Goal: Find specific page/section: Find specific page/section

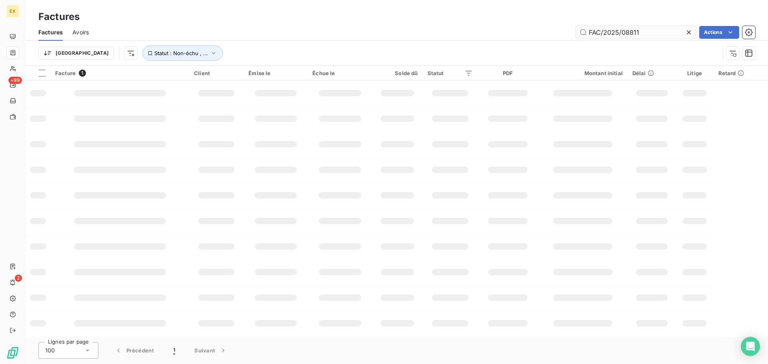
click at [648, 32] on input "FAC/2025/08811" at bounding box center [636, 32] width 120 height 13
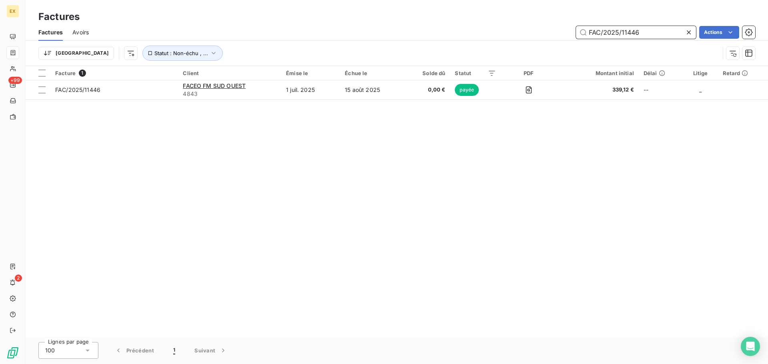
click at [651, 36] on input "FAC/2025/11446" at bounding box center [636, 32] width 120 height 13
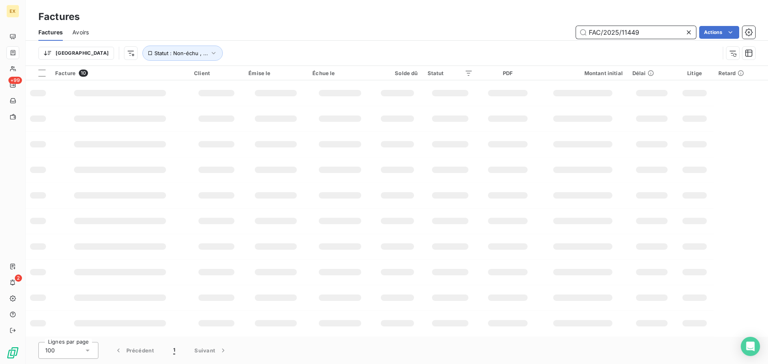
type input "FAC/2025/11449"
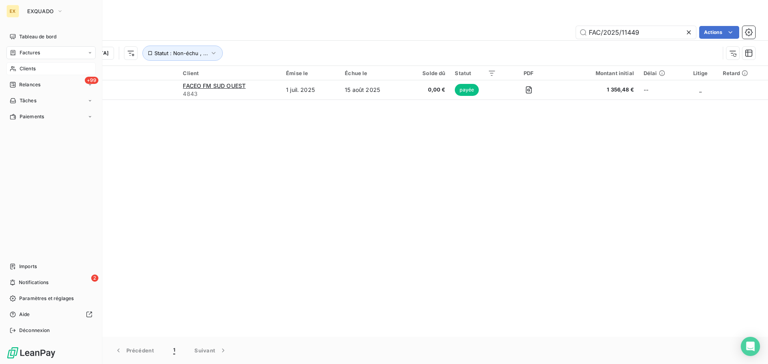
click at [32, 66] on span "Clients" at bounding box center [28, 68] width 16 height 7
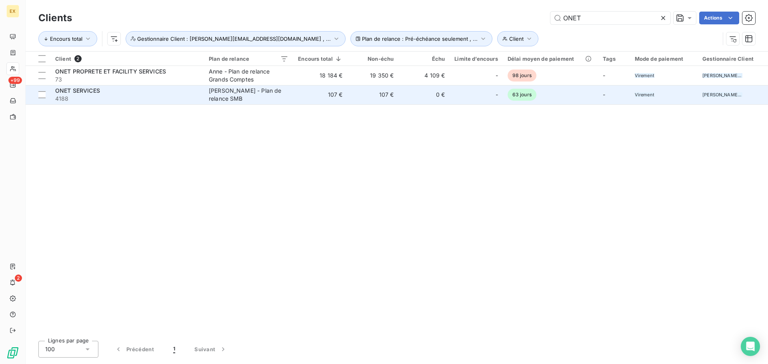
type input "ONET"
click at [167, 92] on div "ONET SERVICES" at bounding box center [127, 91] width 144 height 8
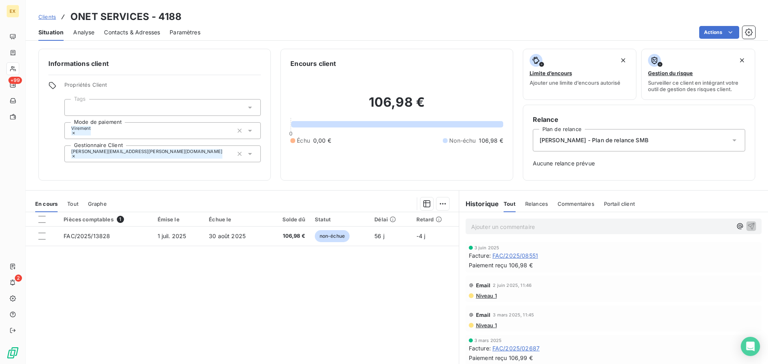
click at [707, 141] on div "Alicia - Plan de relance SMB" at bounding box center [639, 140] width 212 height 22
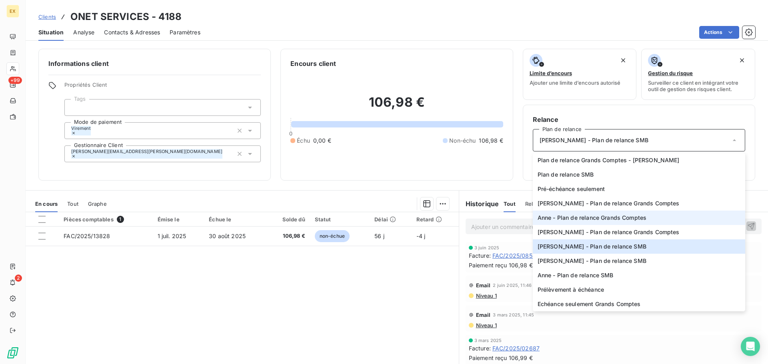
click at [630, 216] on span "Anne - Plan de relance Grands Comptes" at bounding box center [591, 218] width 109 height 8
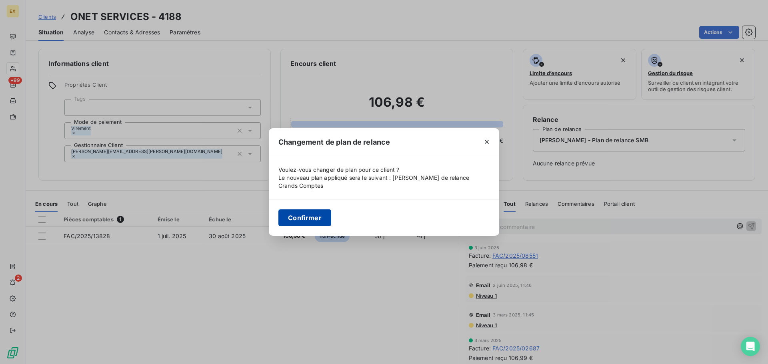
click at [310, 214] on button "Confirmer" at bounding box center [304, 217] width 53 height 17
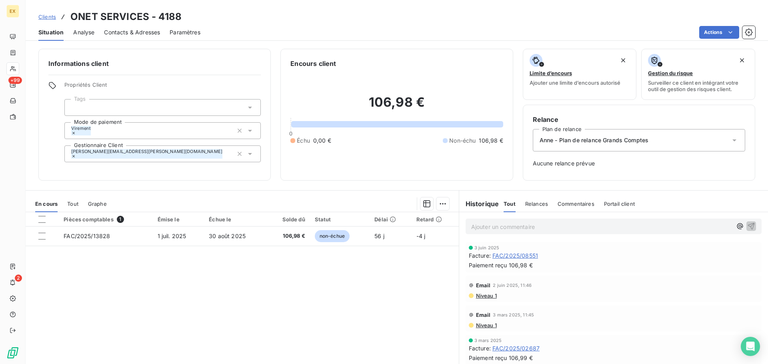
click at [42, 14] on span "Clients" at bounding box center [47, 17] width 18 height 6
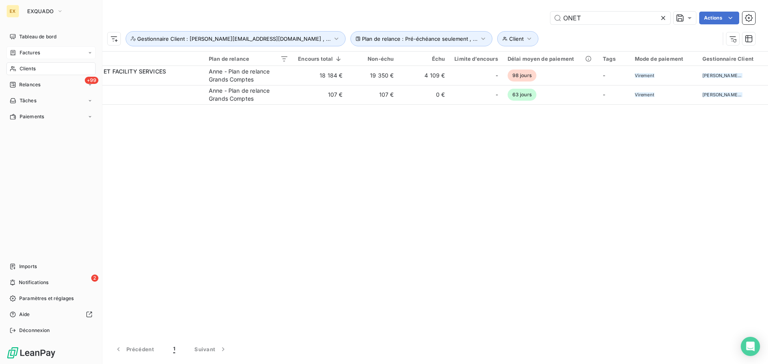
click at [28, 51] on span "Factures" at bounding box center [30, 52] width 20 height 7
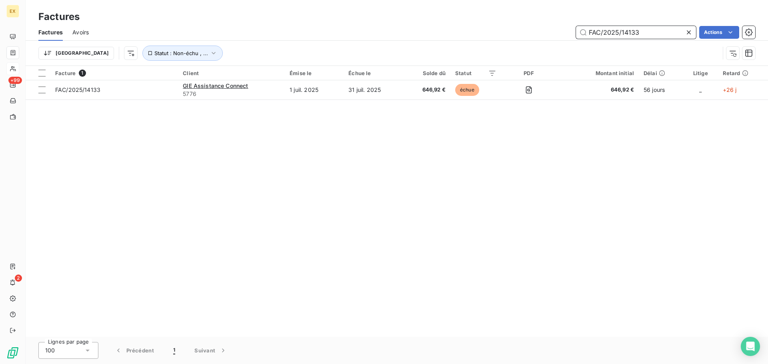
drag, startPoint x: 650, startPoint y: 28, endPoint x: 511, endPoint y: 28, distance: 138.7
click at [514, 28] on div "FAC/2025/14133 Actions" at bounding box center [426, 32] width 656 height 13
paste input "text"
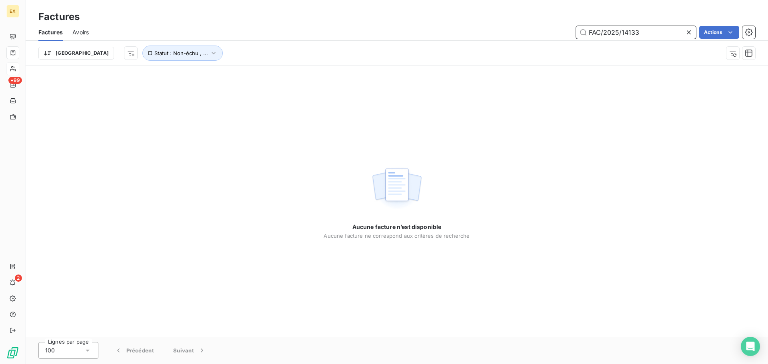
click at [590, 32] on input "FAC/2025/14133" at bounding box center [636, 32] width 120 height 13
type input "FAC/2025/14133"
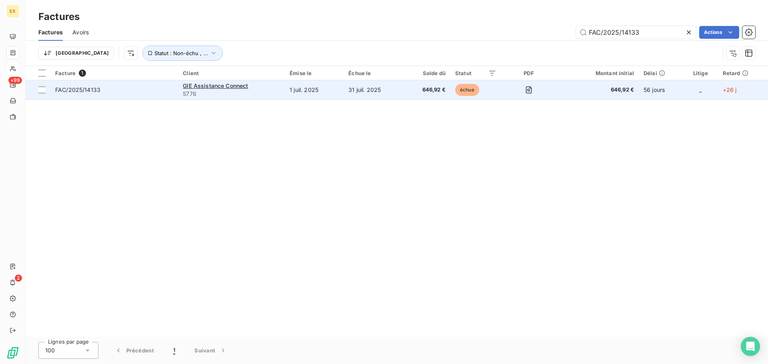
click at [140, 90] on span "FAC/2025/14133" at bounding box center [114, 90] width 118 height 8
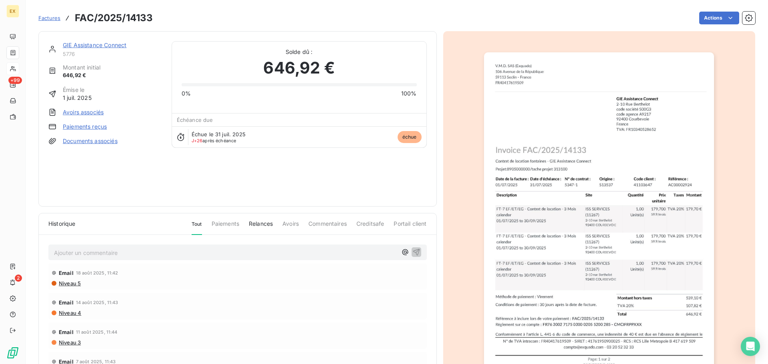
click at [88, 42] on link "GIE Assistance Connect" at bounding box center [95, 45] width 64 height 7
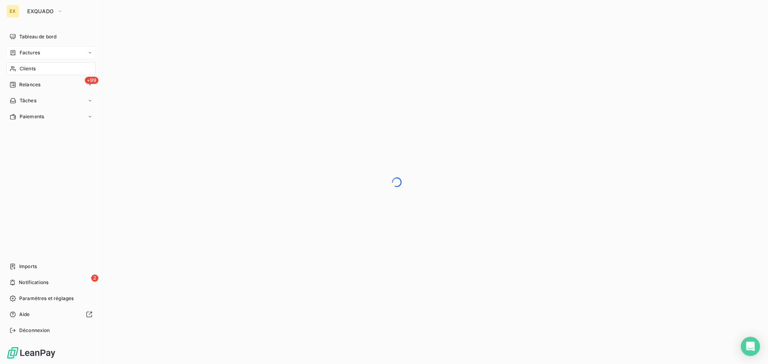
click at [26, 49] on div "Factures" at bounding box center [50, 52] width 89 height 13
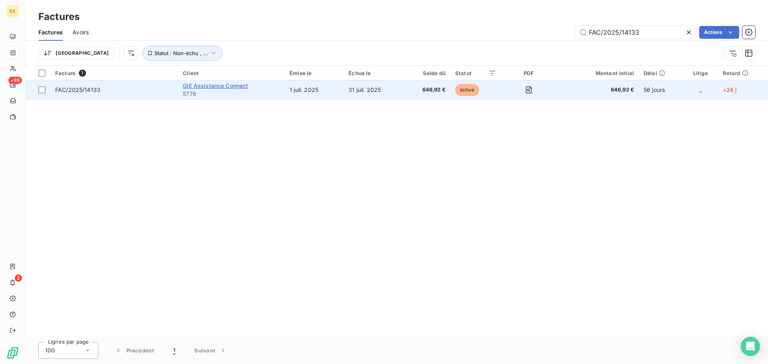
click at [231, 84] on span "GIE Assistance Connect" at bounding box center [215, 85] width 65 height 7
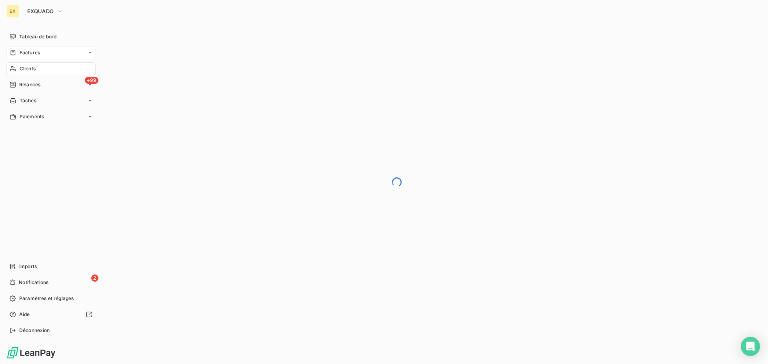
click at [29, 48] on div "Factures" at bounding box center [50, 52] width 89 height 13
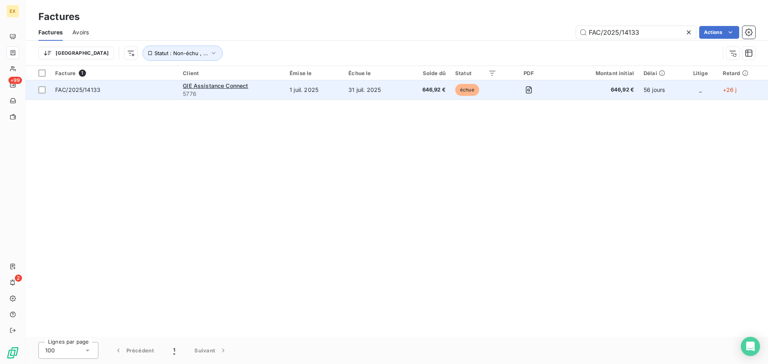
click at [73, 87] on span "FAC/2025/14133" at bounding box center [77, 89] width 45 height 7
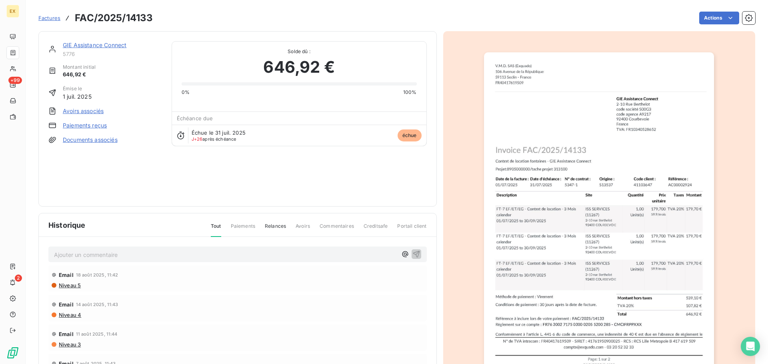
click at [102, 42] on link "GIE Assistance Connect" at bounding box center [95, 45] width 64 height 7
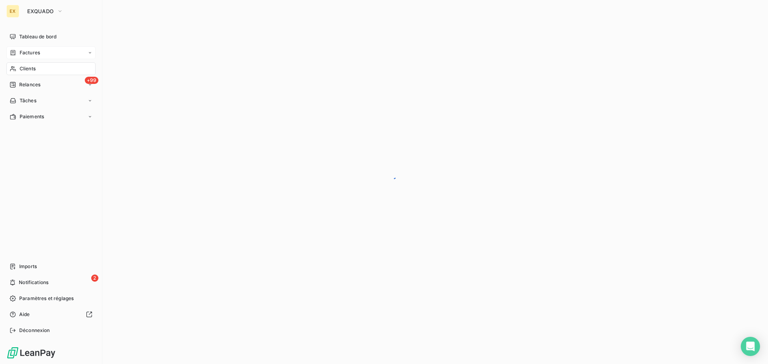
click at [28, 49] on span "Factures" at bounding box center [30, 52] width 20 height 7
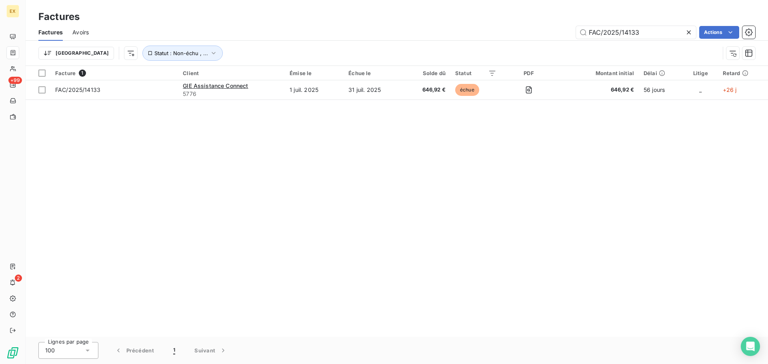
drag, startPoint x: 653, startPoint y: 30, endPoint x: 548, endPoint y: 34, distance: 105.2
click at [548, 34] on div "FAC/2025/14133 Actions" at bounding box center [426, 32] width 656 height 13
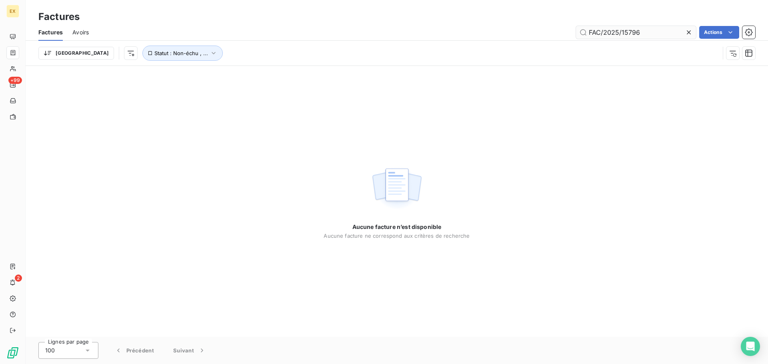
click at [588, 32] on input "FAC/2025/15796" at bounding box center [636, 32] width 120 height 13
click at [590, 31] on input "FAC/2025/15796" at bounding box center [636, 32] width 120 height 13
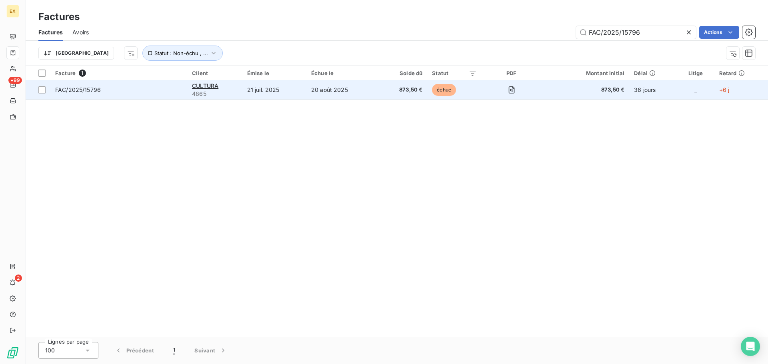
type input "FAC/2025/15796"
click at [150, 93] on span "FAC/2025/15796" at bounding box center [118, 90] width 127 height 8
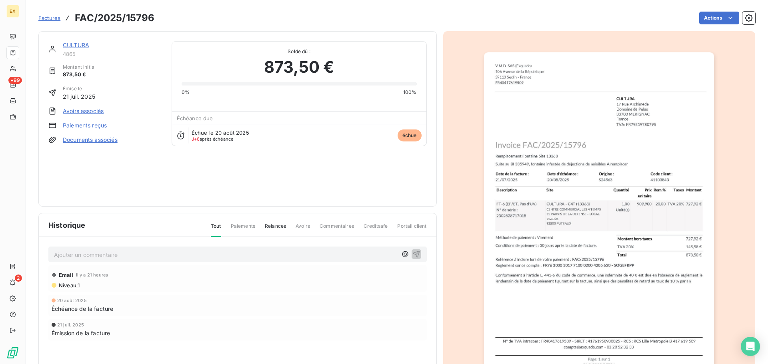
click at [81, 43] on link "CULTURA" at bounding box center [76, 45] width 26 height 7
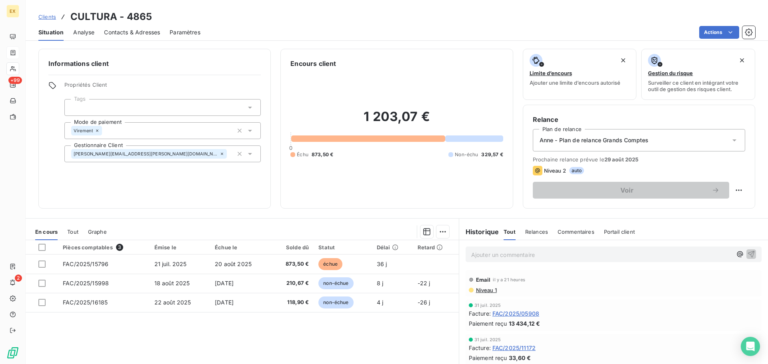
click at [146, 30] on span "Contacts & Adresses" at bounding box center [132, 32] width 56 height 8
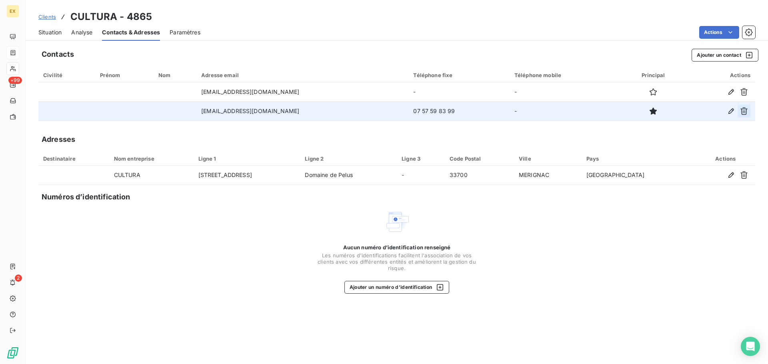
click at [743, 111] on icon "button" at bounding box center [744, 111] width 8 height 8
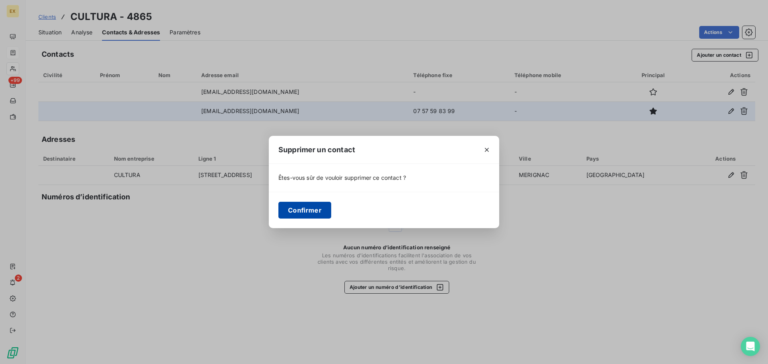
click at [294, 210] on button "Confirmer" at bounding box center [304, 210] width 53 height 17
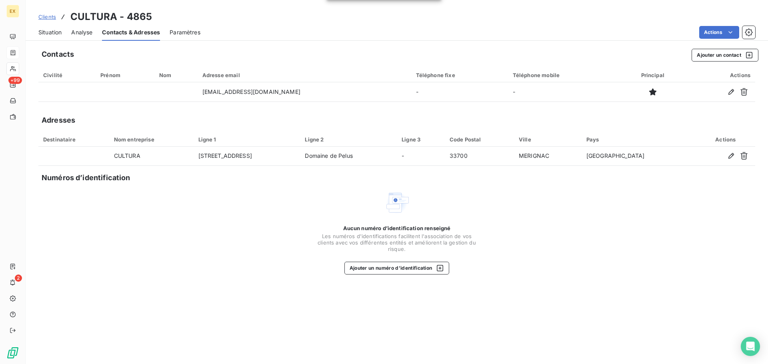
click at [48, 14] on span "Clients" at bounding box center [47, 17] width 18 height 6
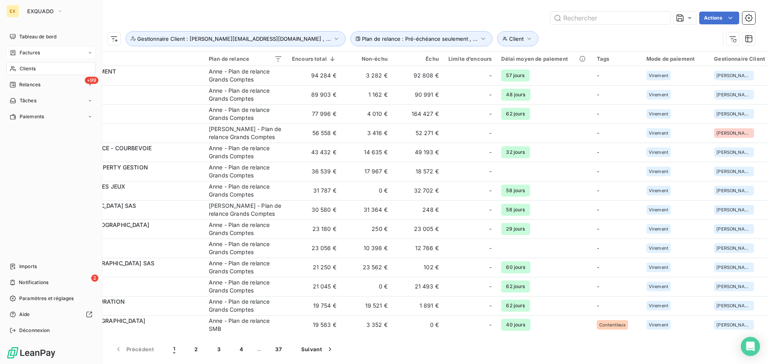
click at [20, 50] on span "Factures" at bounding box center [30, 52] width 20 height 7
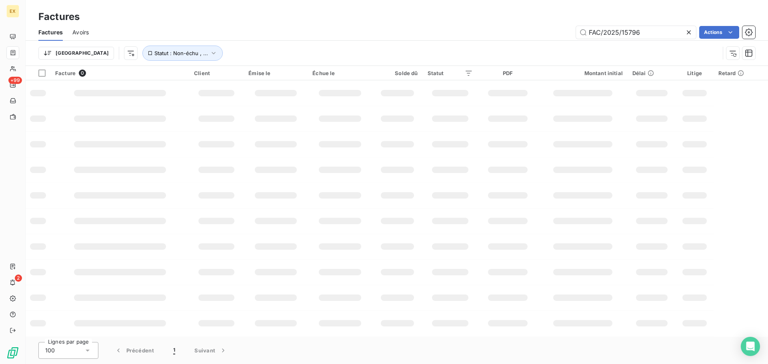
drag, startPoint x: 647, startPoint y: 32, endPoint x: 531, endPoint y: 32, distance: 116.7
click at [532, 32] on div "FAC/2025/15796 Actions" at bounding box center [426, 32] width 656 height 13
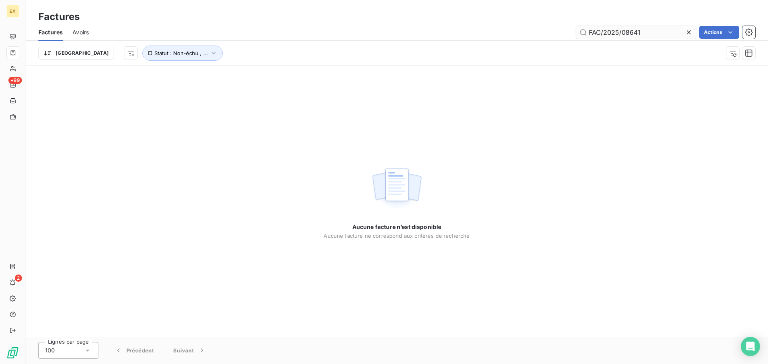
click at [590, 31] on input "FAC/2025/08641" at bounding box center [636, 32] width 120 height 13
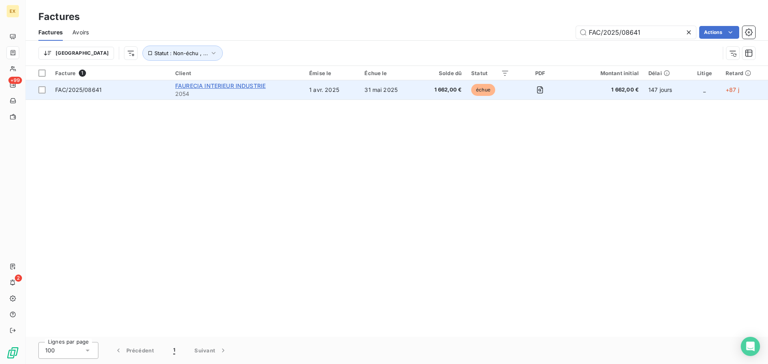
type input "FAC/2025/08641"
click at [210, 86] on span "FAURECIA INTERIEUR INDUSTRIE" at bounding box center [220, 85] width 90 height 7
